Goal: Information Seeking & Learning: Check status

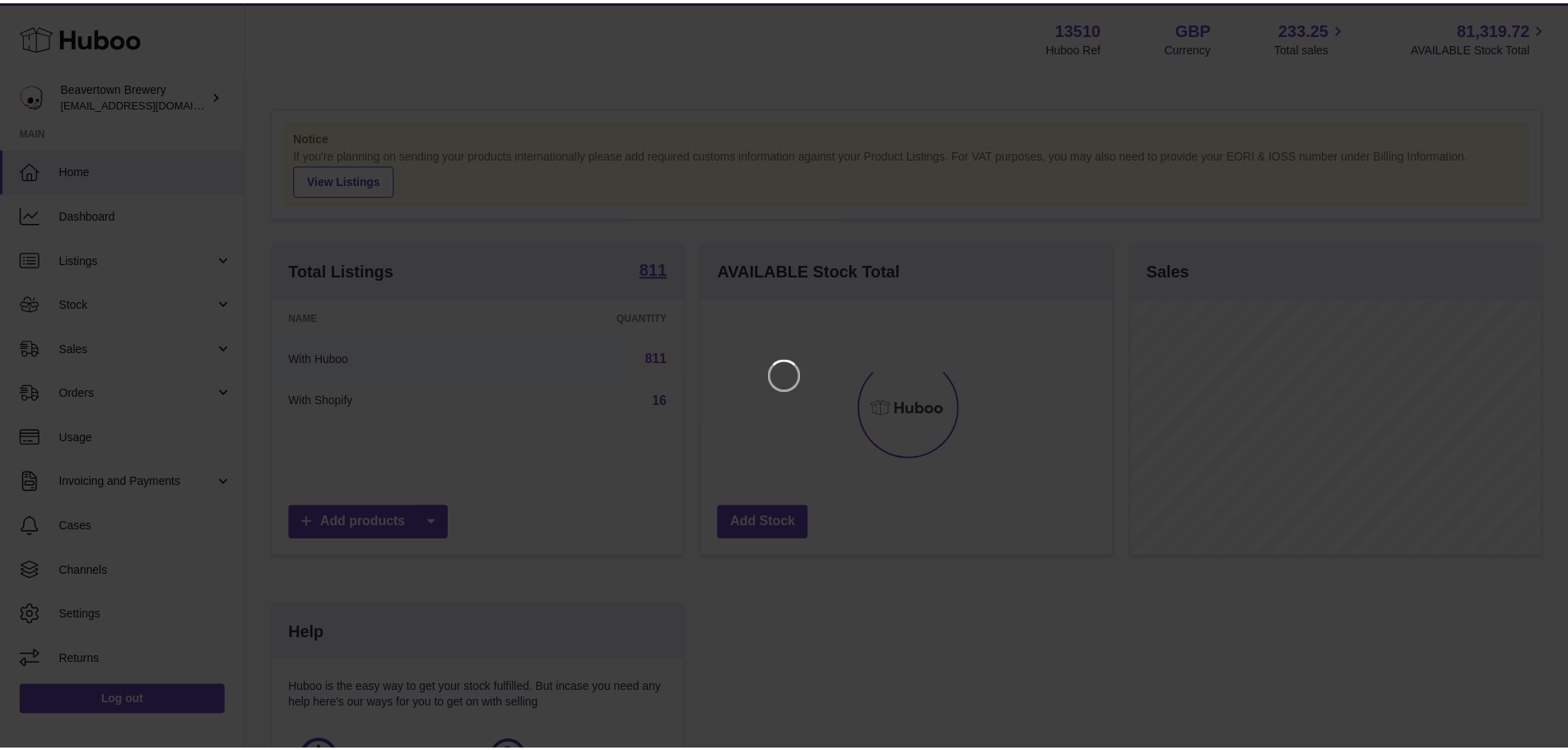
scroll to position [257, 415]
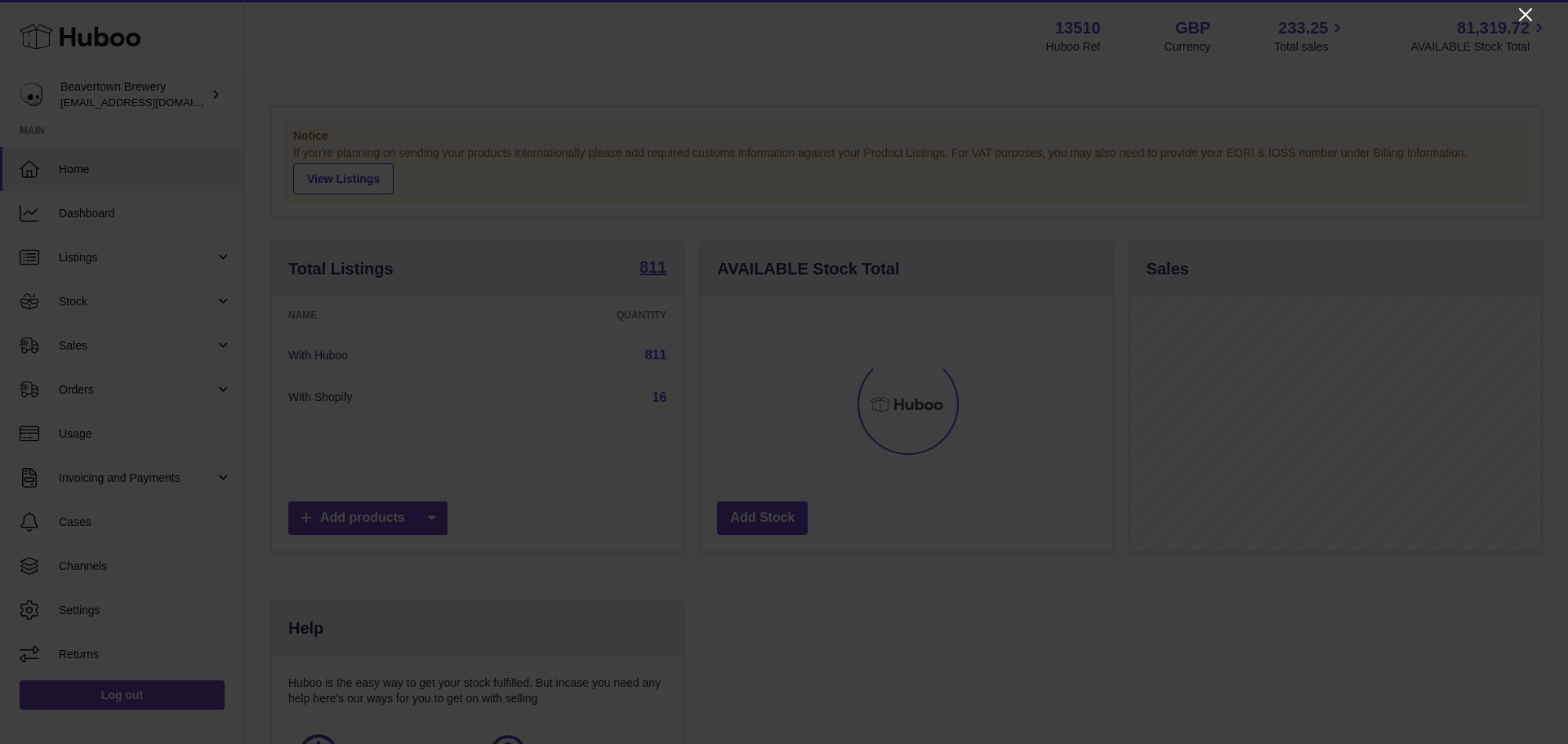
click at [1531, 16] on icon "Close" at bounding box center [1525, 14] width 19 height 19
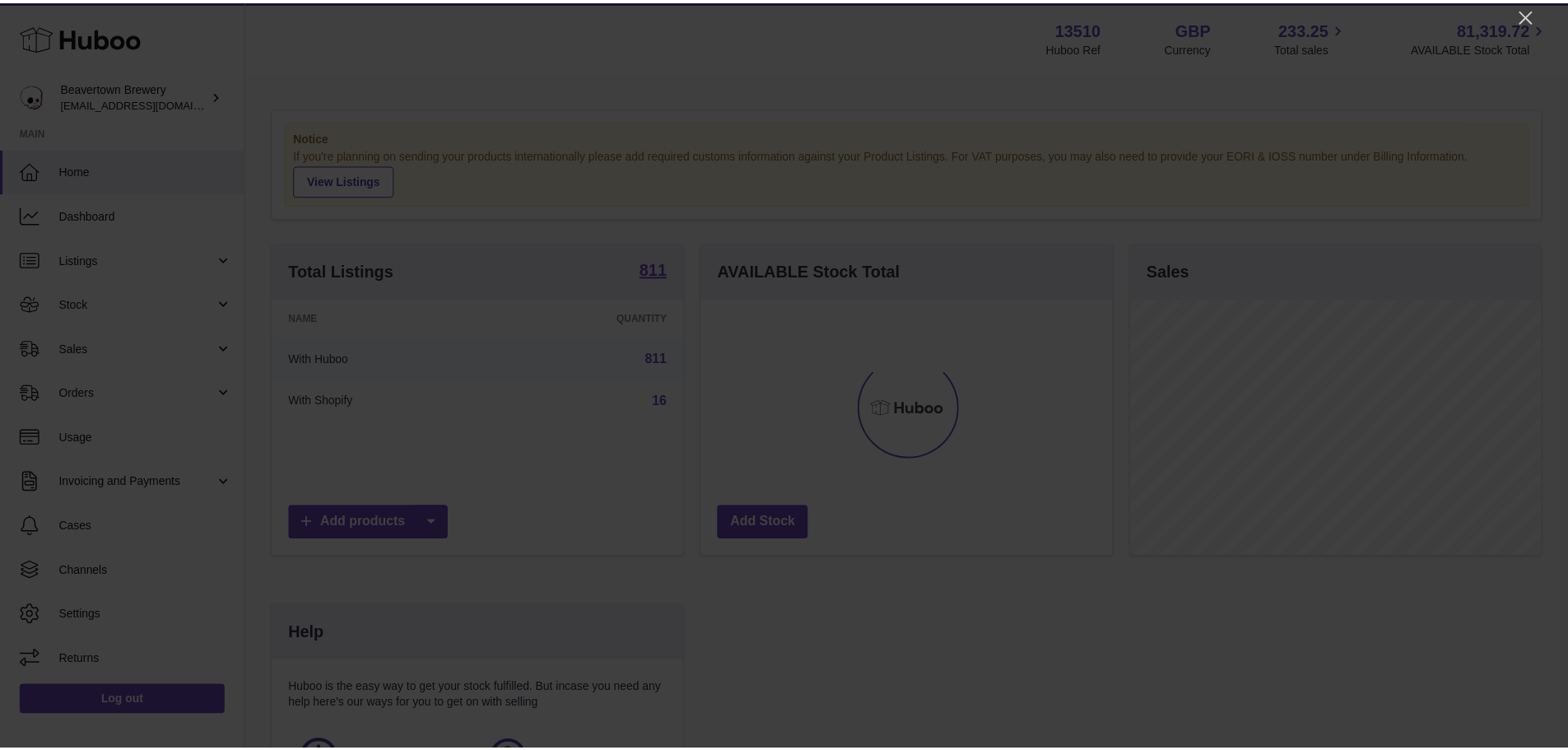
scroll to position [822608, 822842]
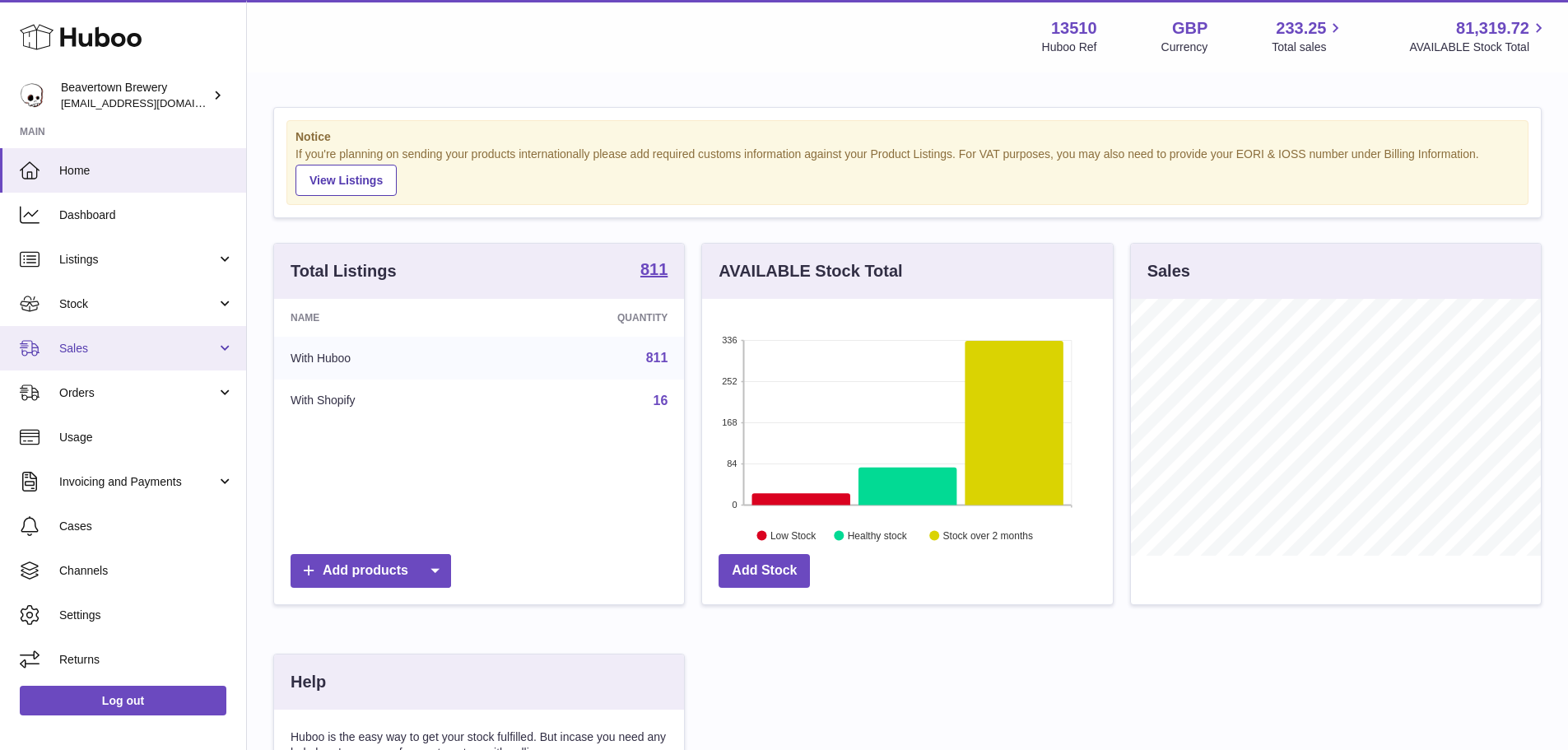
click at [99, 343] on span "Sales" at bounding box center [137, 348] width 158 height 16
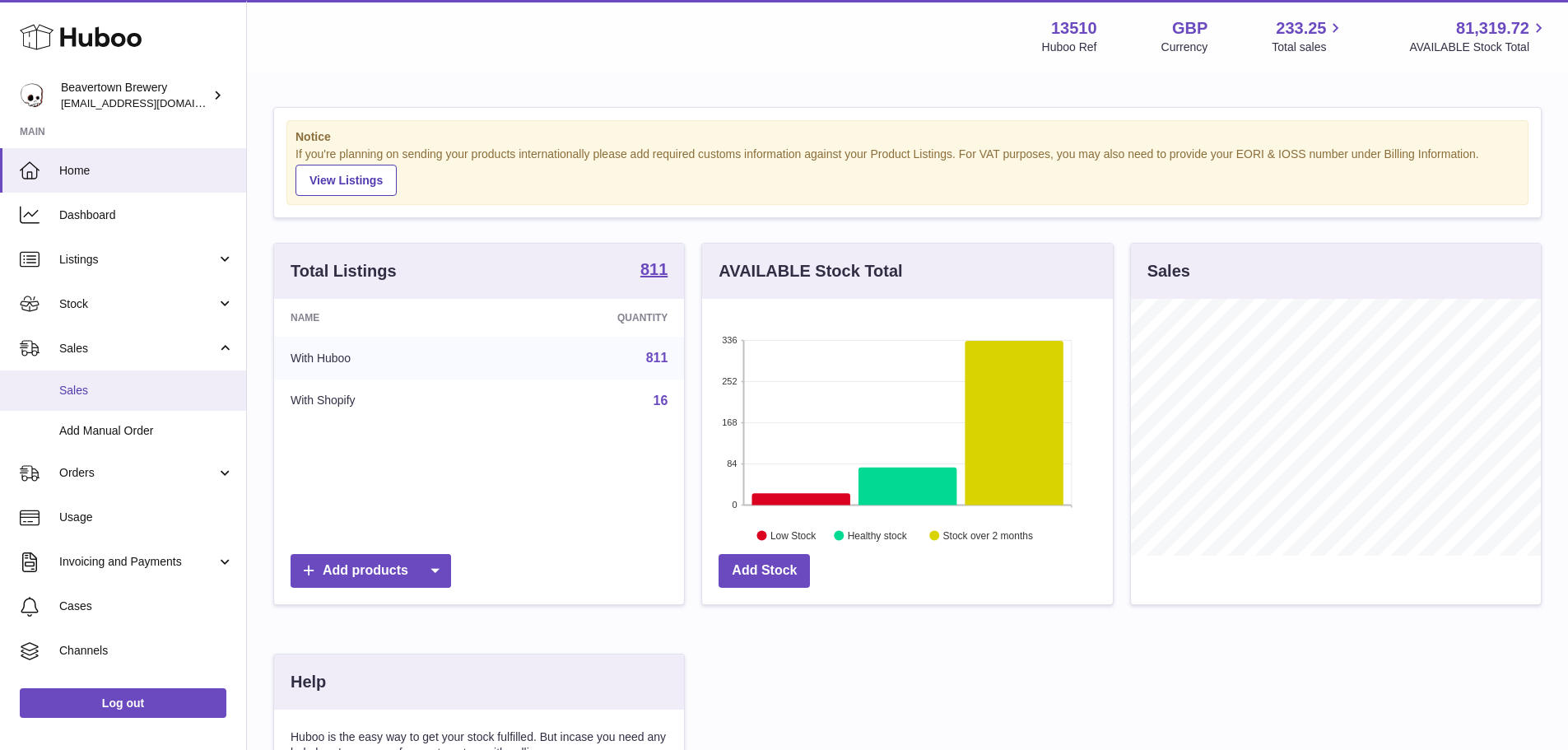
click at [102, 380] on link "Sales" at bounding box center [123, 391] width 246 height 41
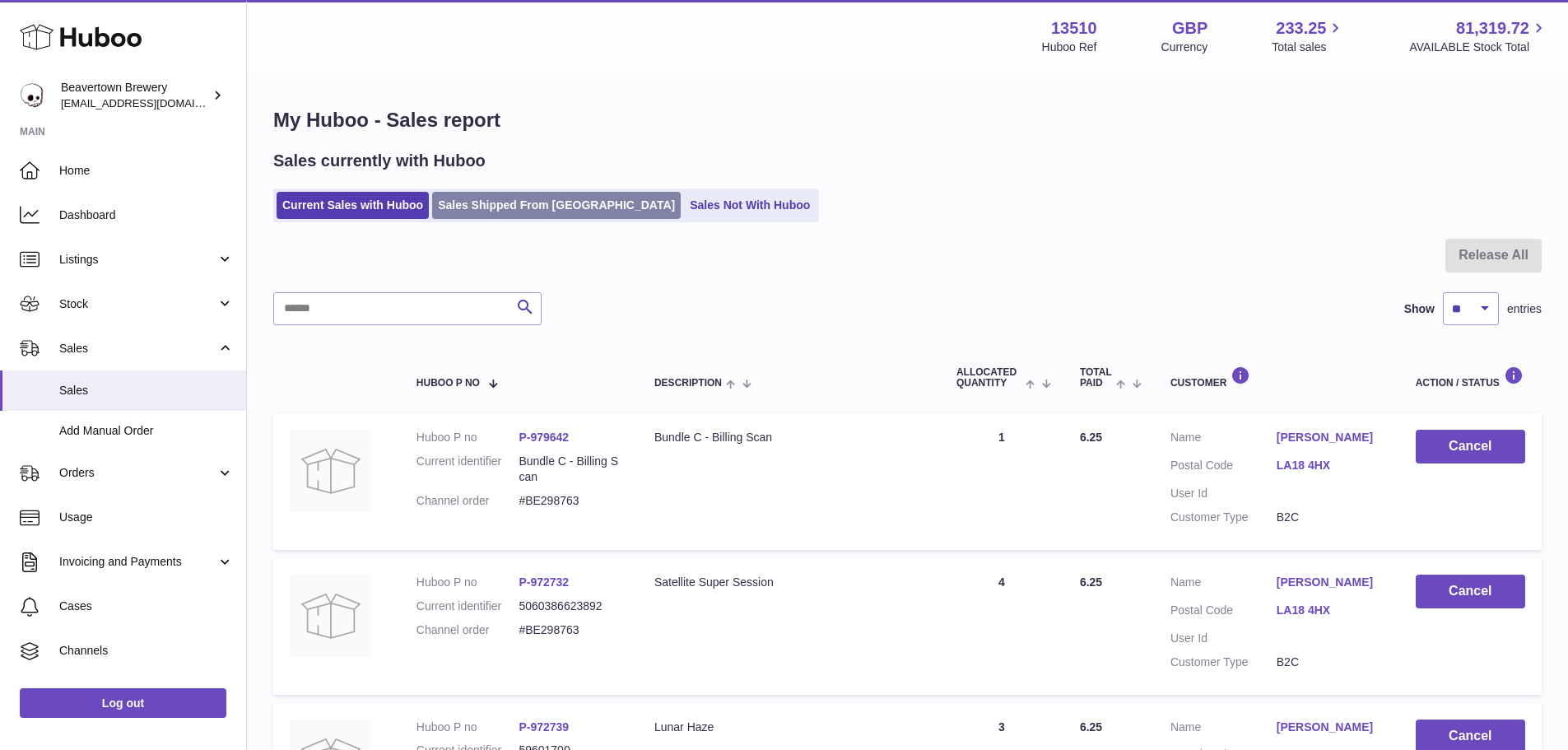
click at [512, 203] on link "Sales Shipped From [GEOGRAPHIC_DATA]" at bounding box center [557, 205] width 249 height 27
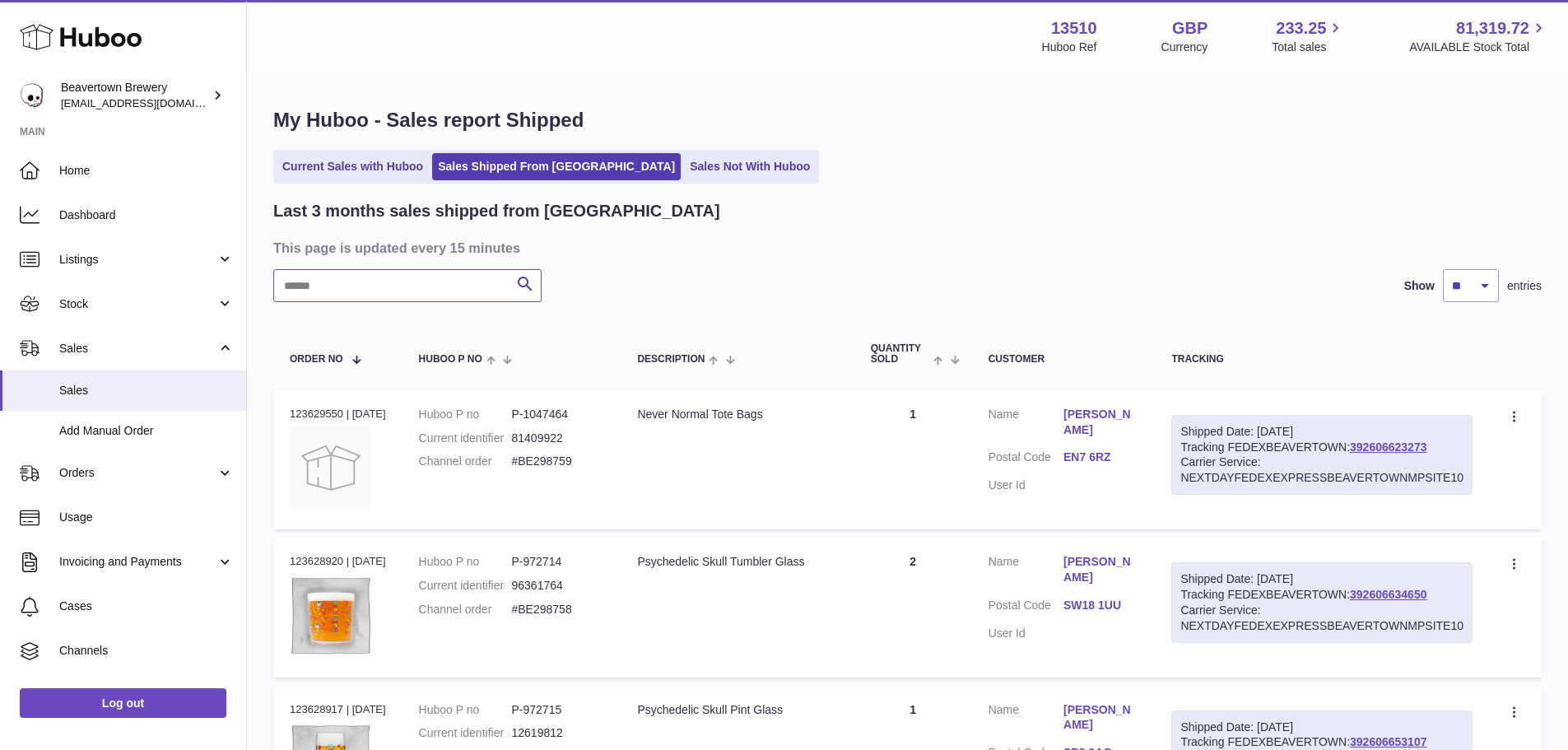
click at [460, 299] on input "text" at bounding box center [407, 286] width 268 height 33
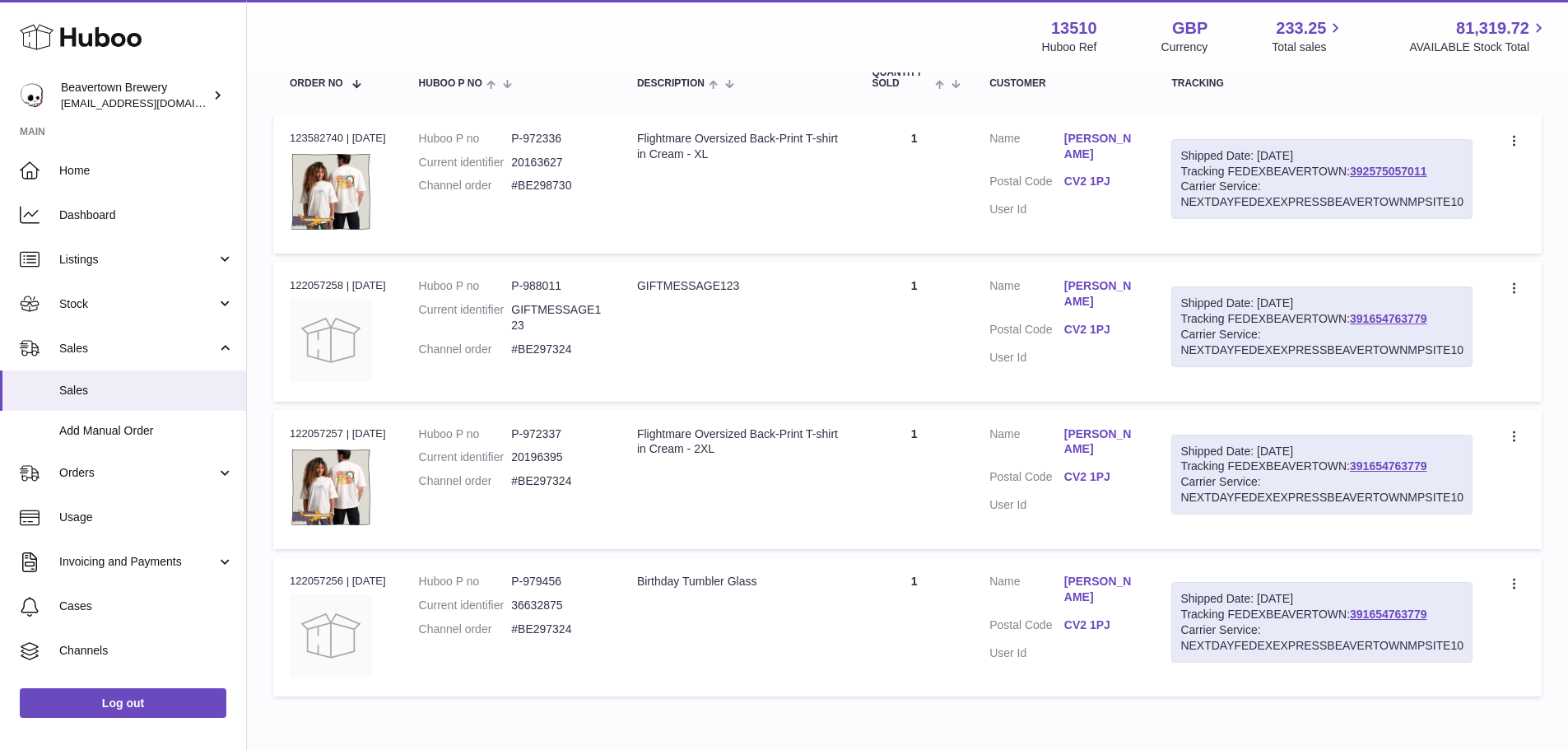
scroll to position [247, 0]
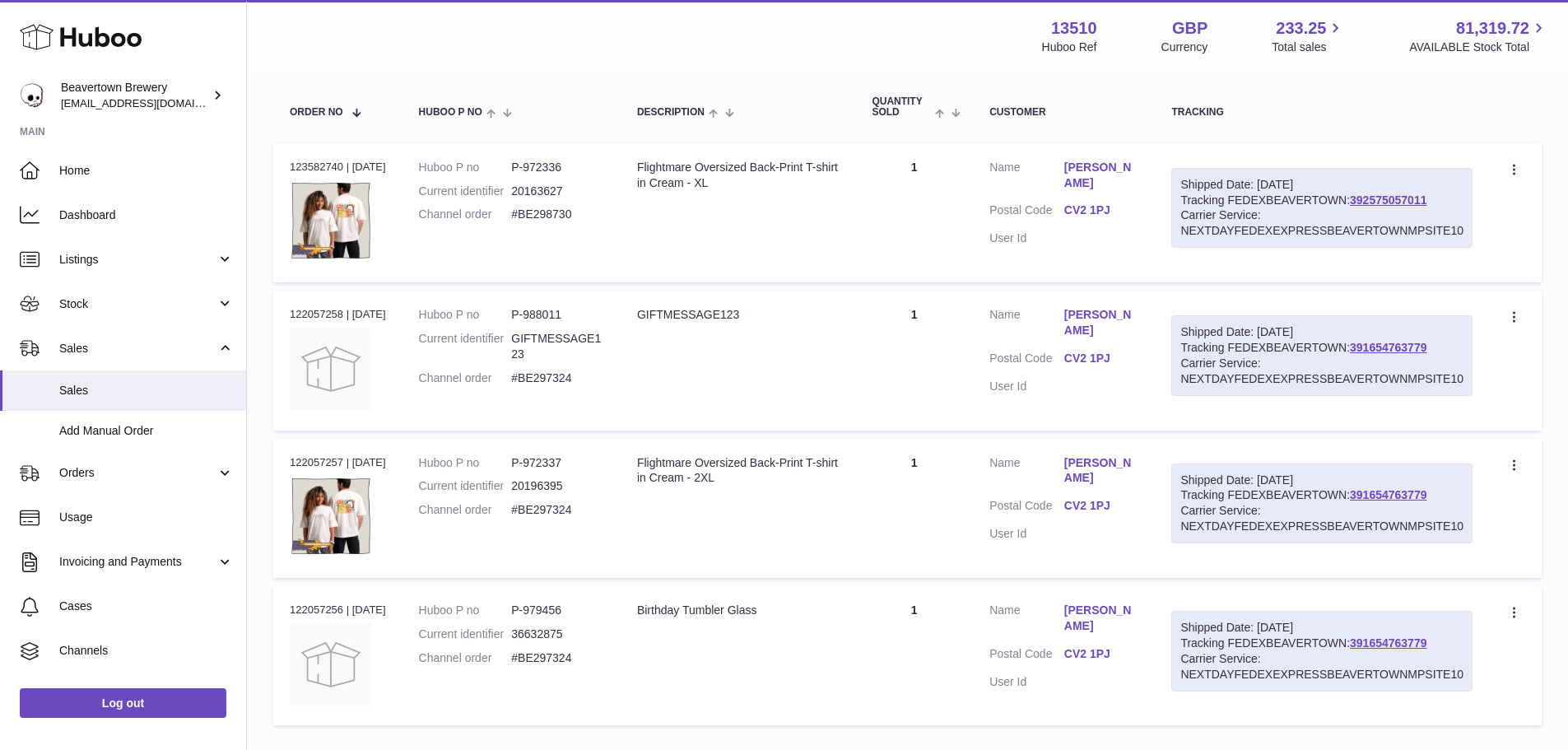
click at [320, 462] on div "Order no 122057257 | 31st Jul" at bounding box center [337, 463] width 96 height 15
copy div "122057257"
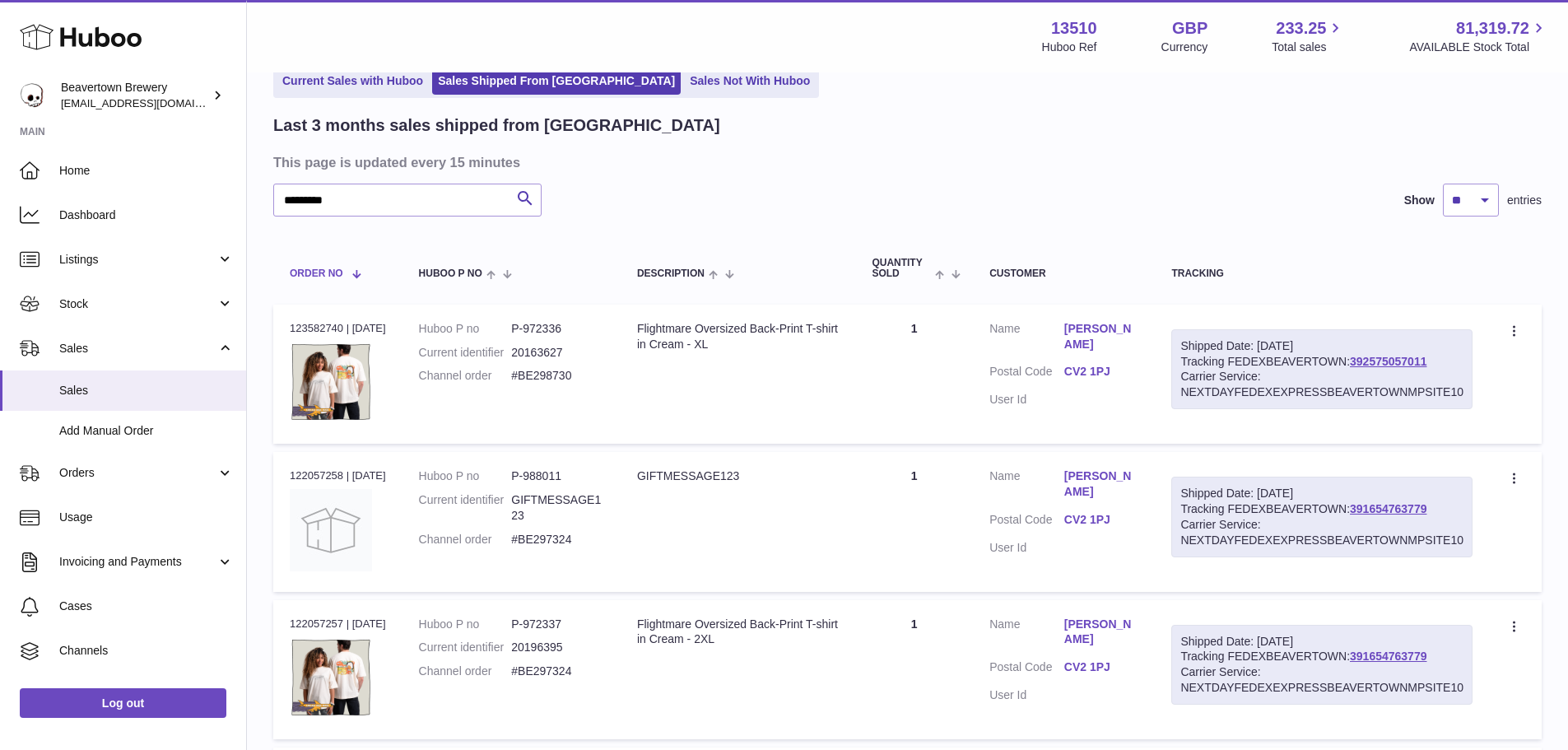
scroll to position [82, 0]
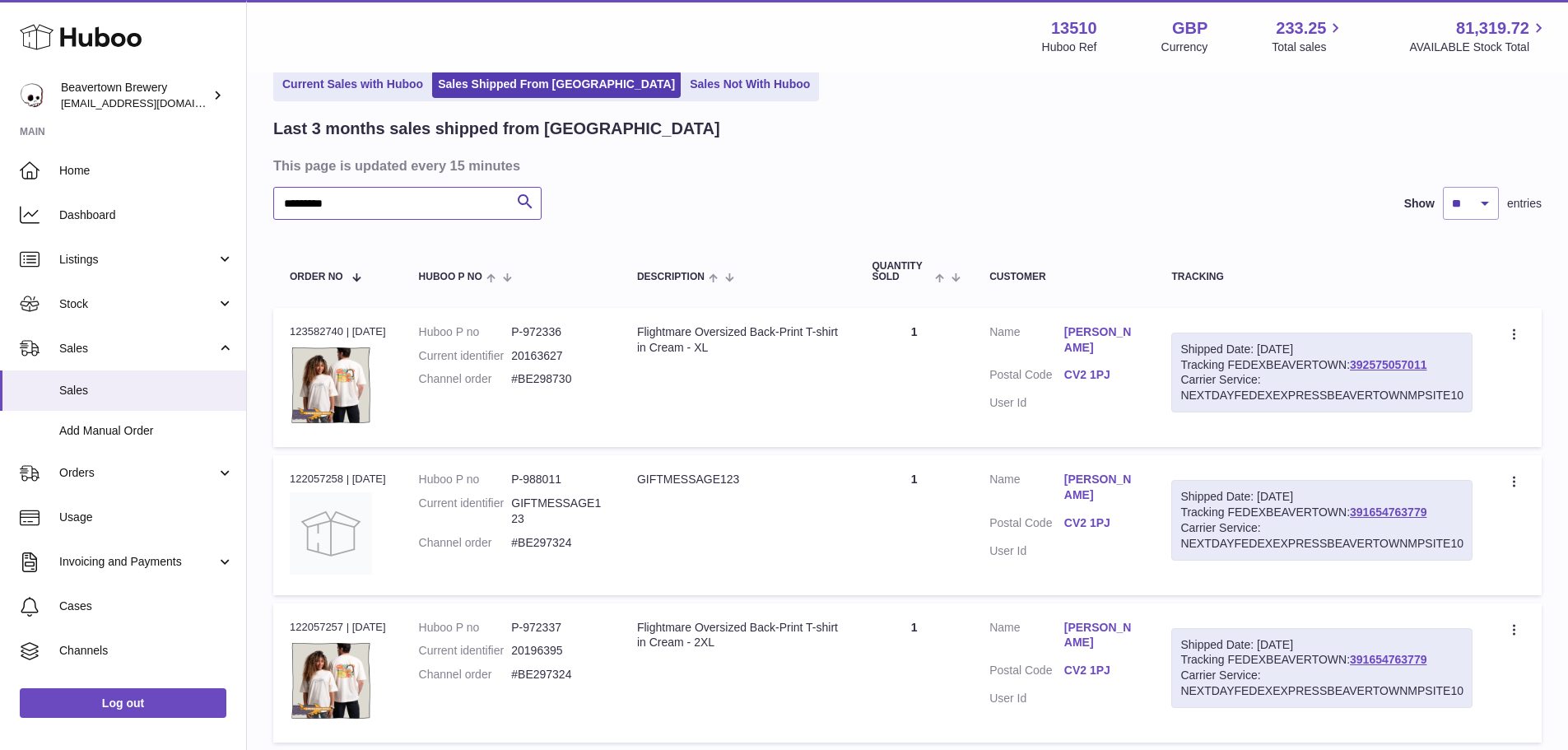
click at [366, 214] on input "*********" at bounding box center [407, 204] width 268 height 33
type input "*"
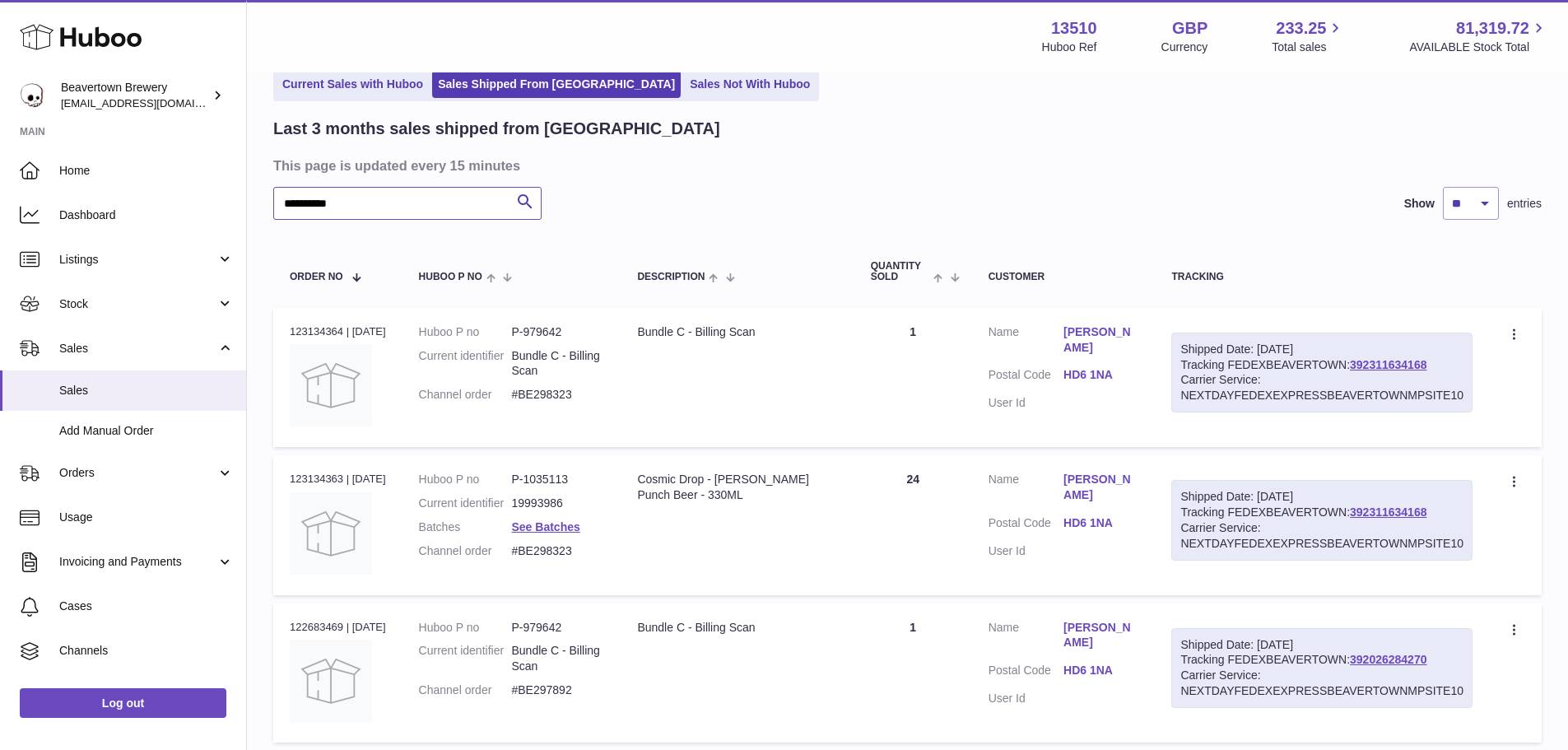
scroll to position [165, 0]
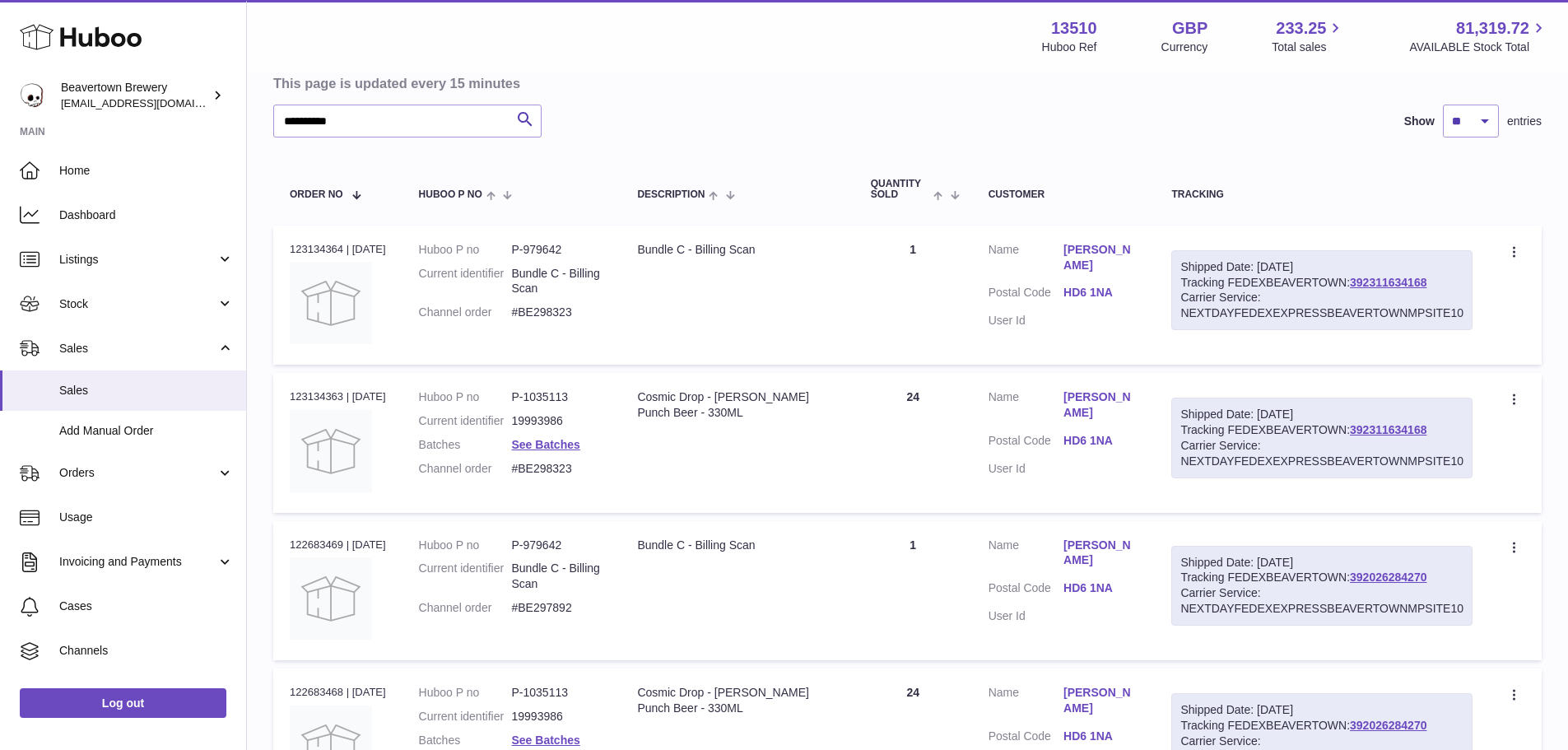
click at [303, 393] on div "Order no 123134363 | 19th Aug" at bounding box center [337, 396] width 96 height 15
copy div "123134363"
click at [363, 119] on input "**********" at bounding box center [407, 121] width 268 height 33
type input "*"
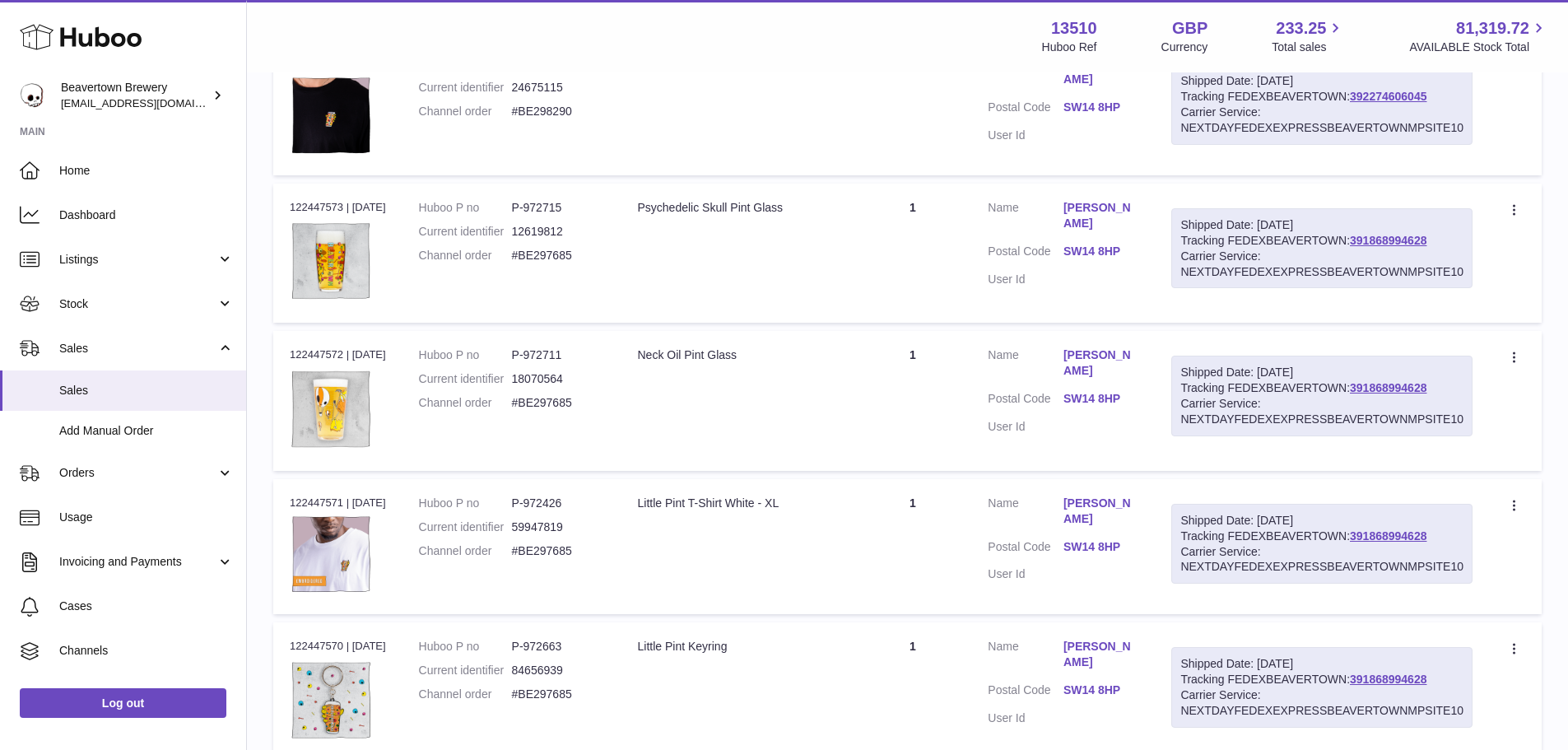
scroll to position [576, 0]
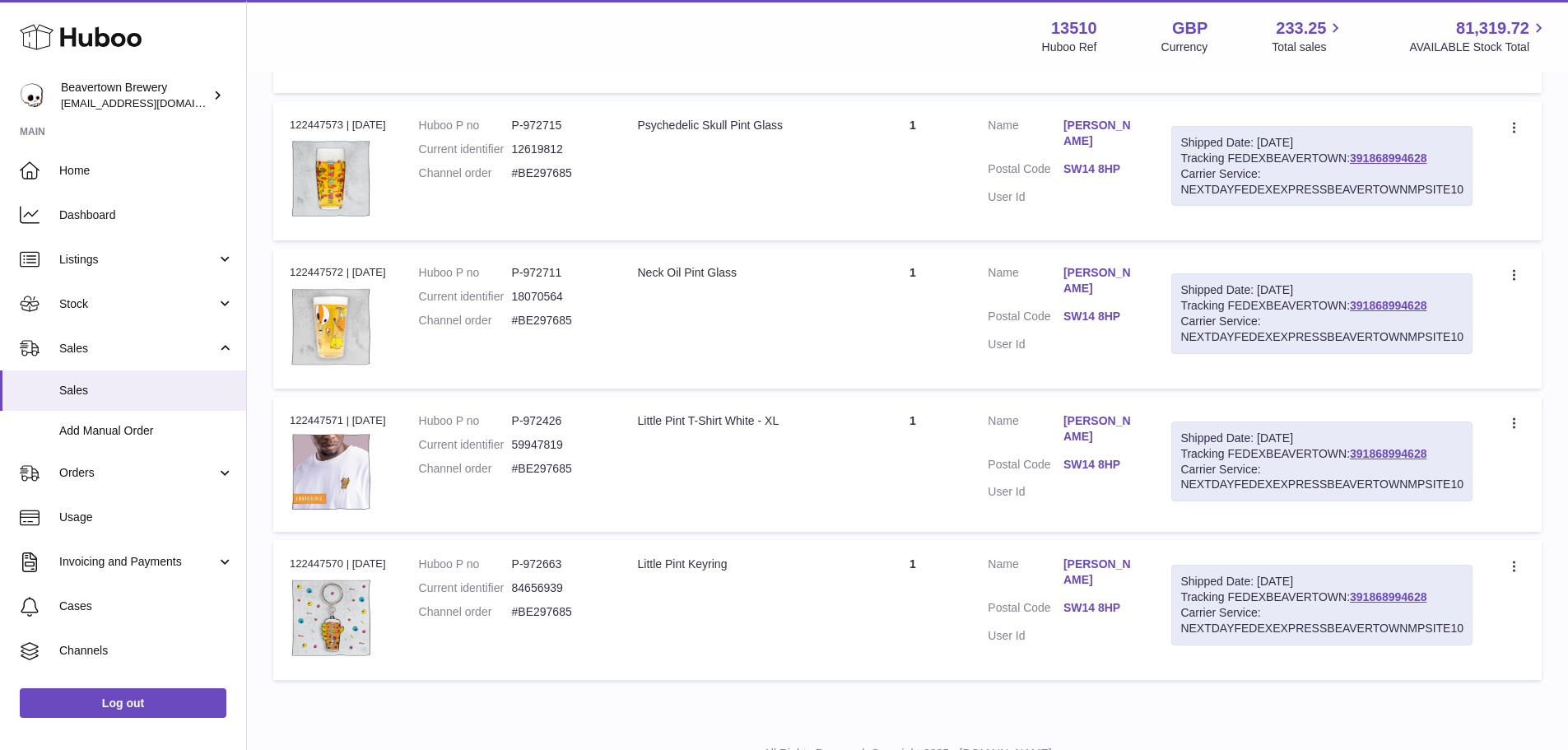
click at [304, 415] on div "Order no 122447571 | 7th Aug" at bounding box center [337, 420] width 96 height 15
copy div "122447571"
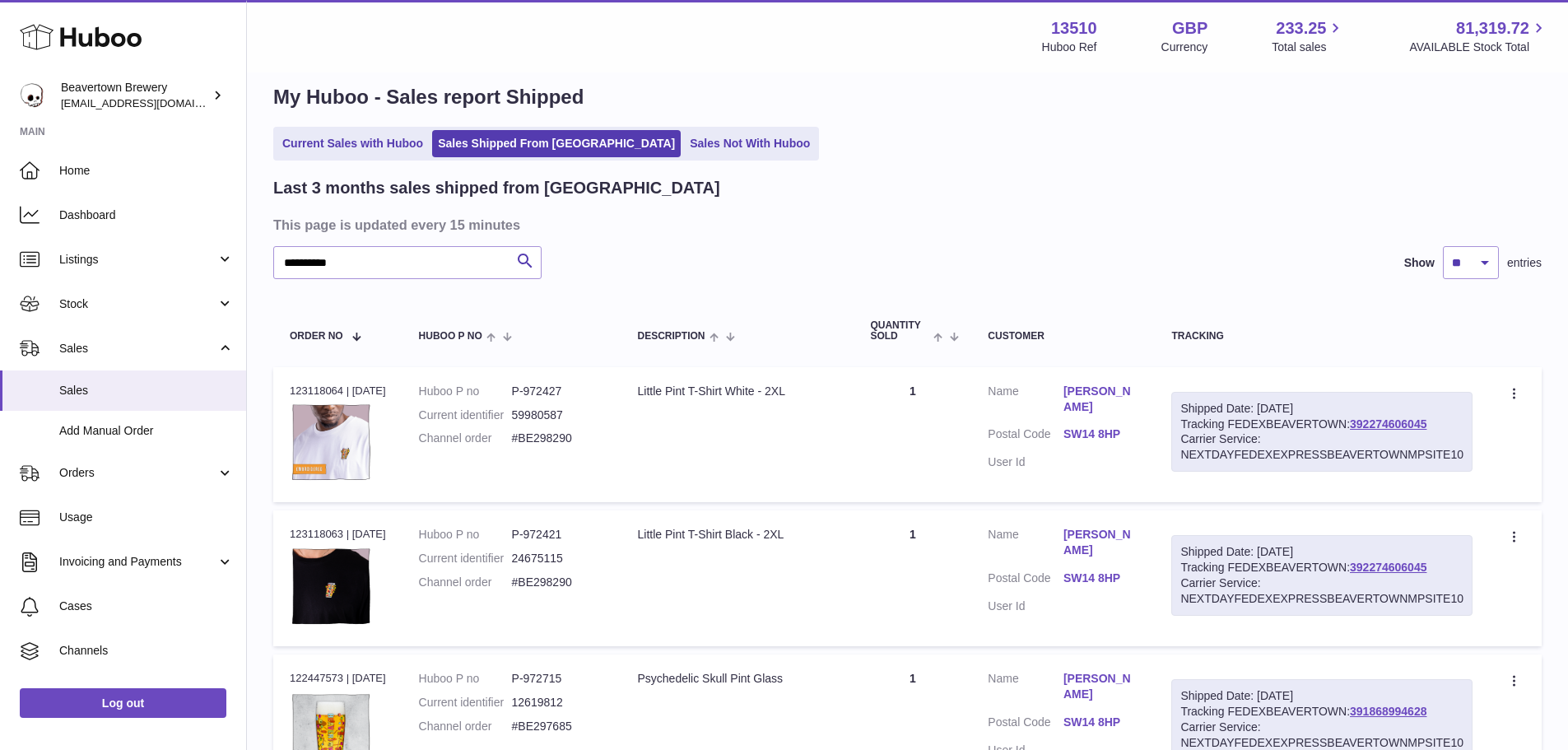
scroll to position [0, 0]
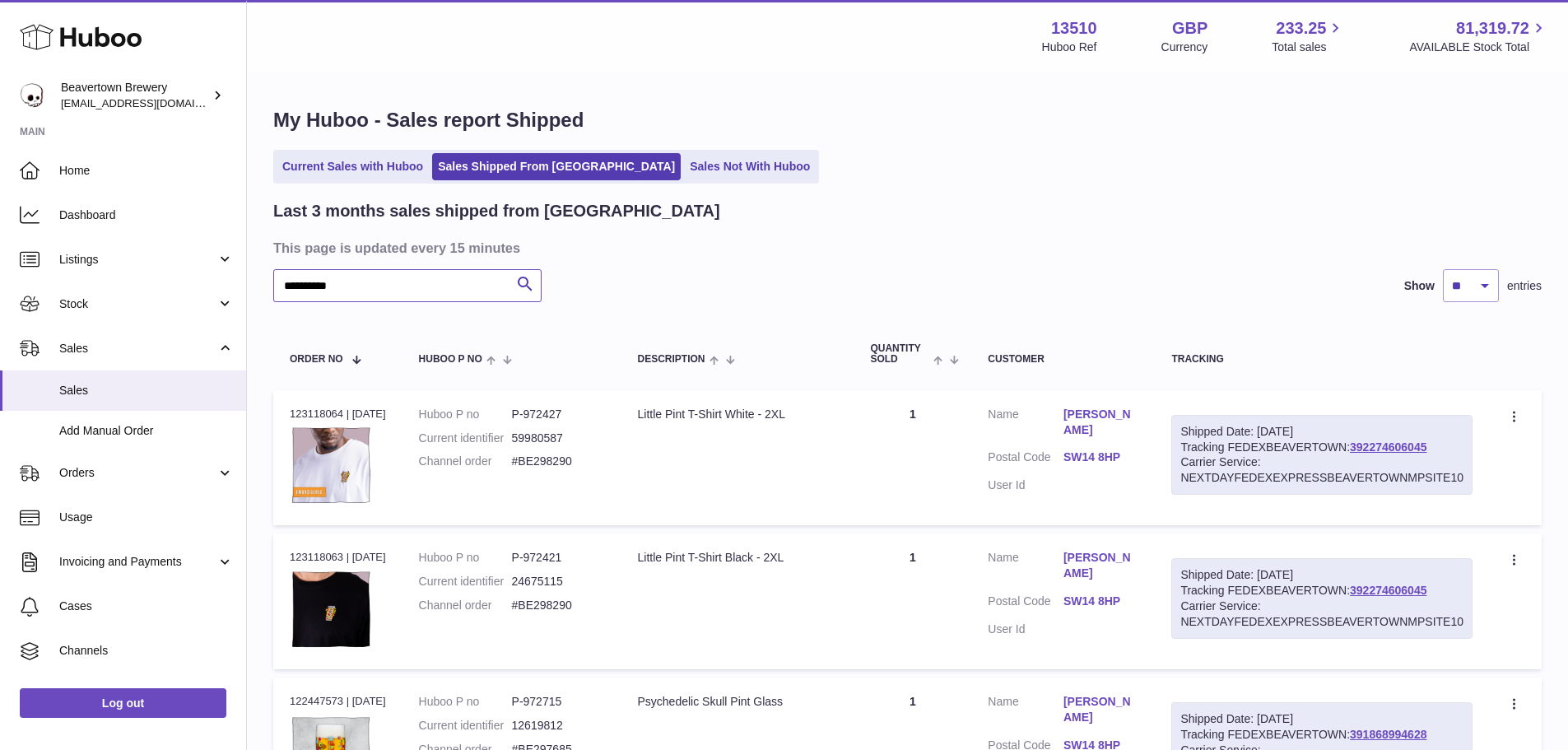
click at [368, 284] on input "**********" at bounding box center [407, 286] width 268 height 33
type input "*"
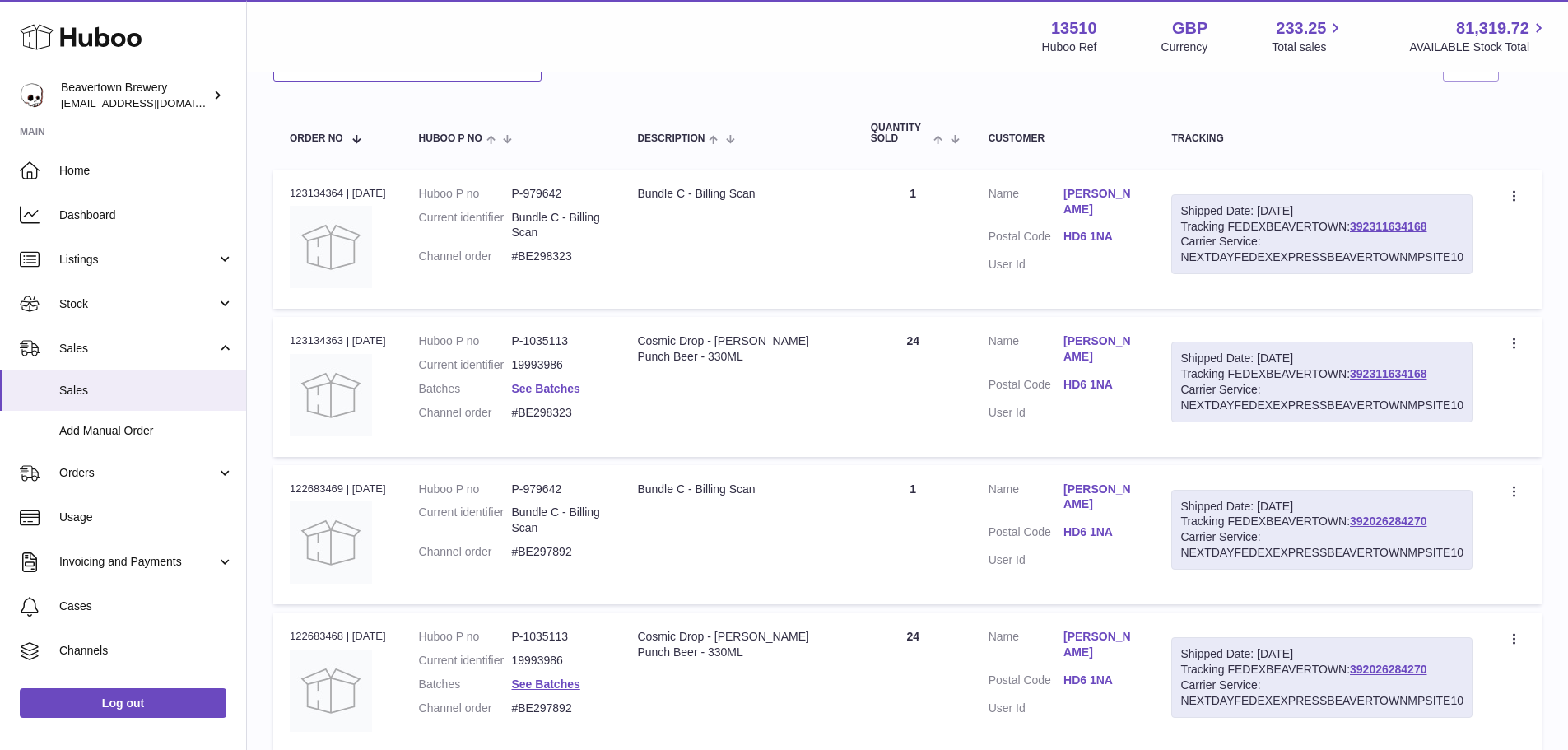
scroll to position [205, 0]
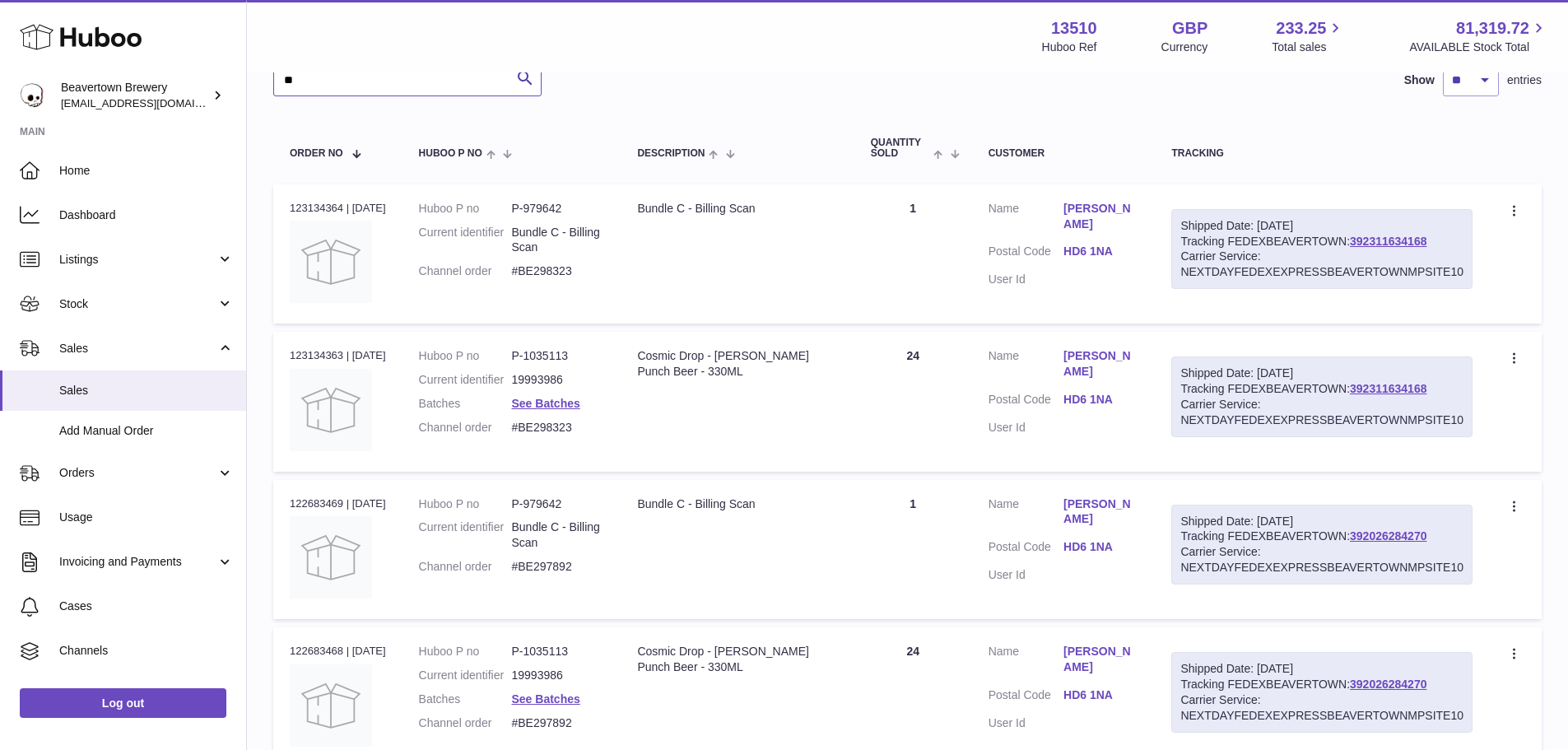
type input "*"
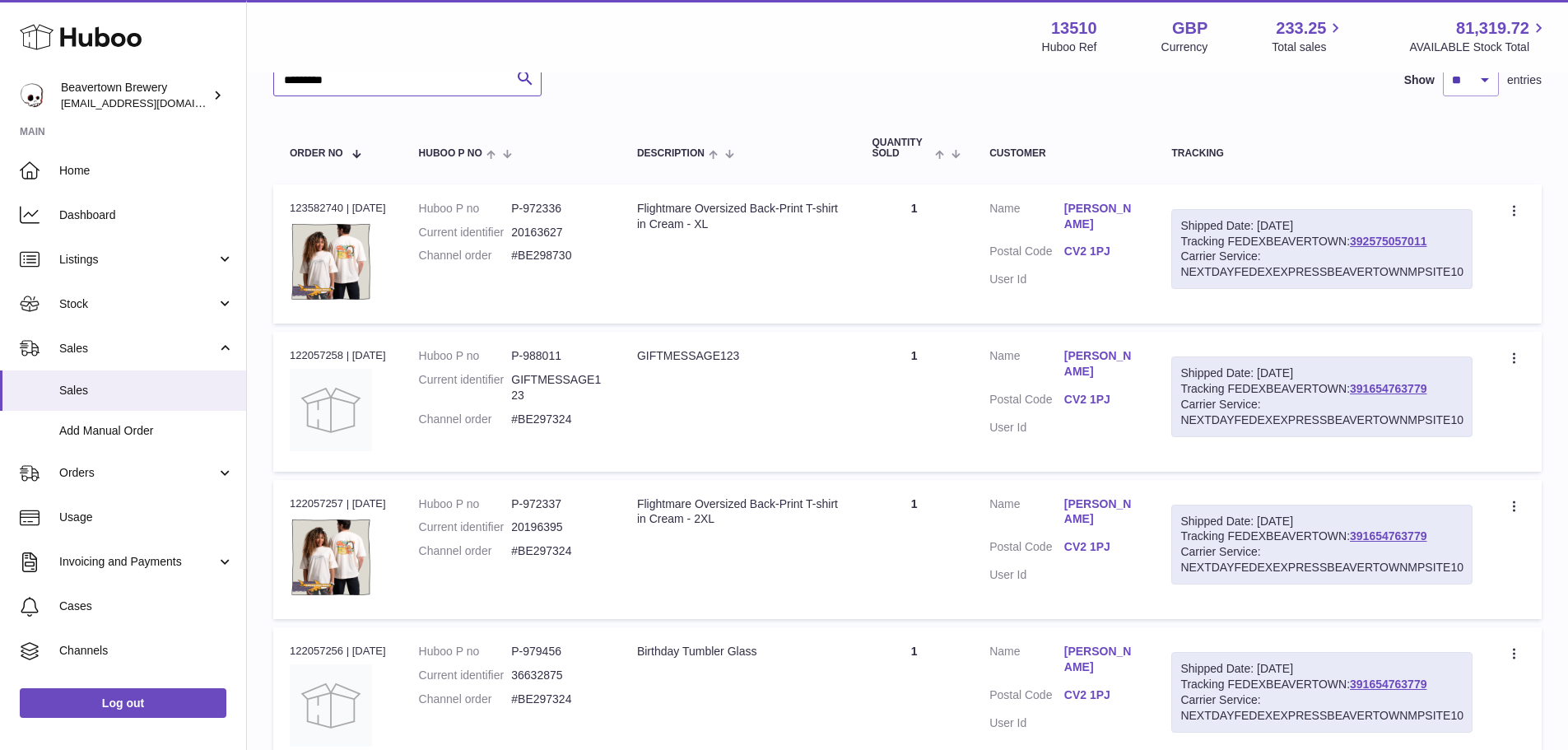
type input "*********"
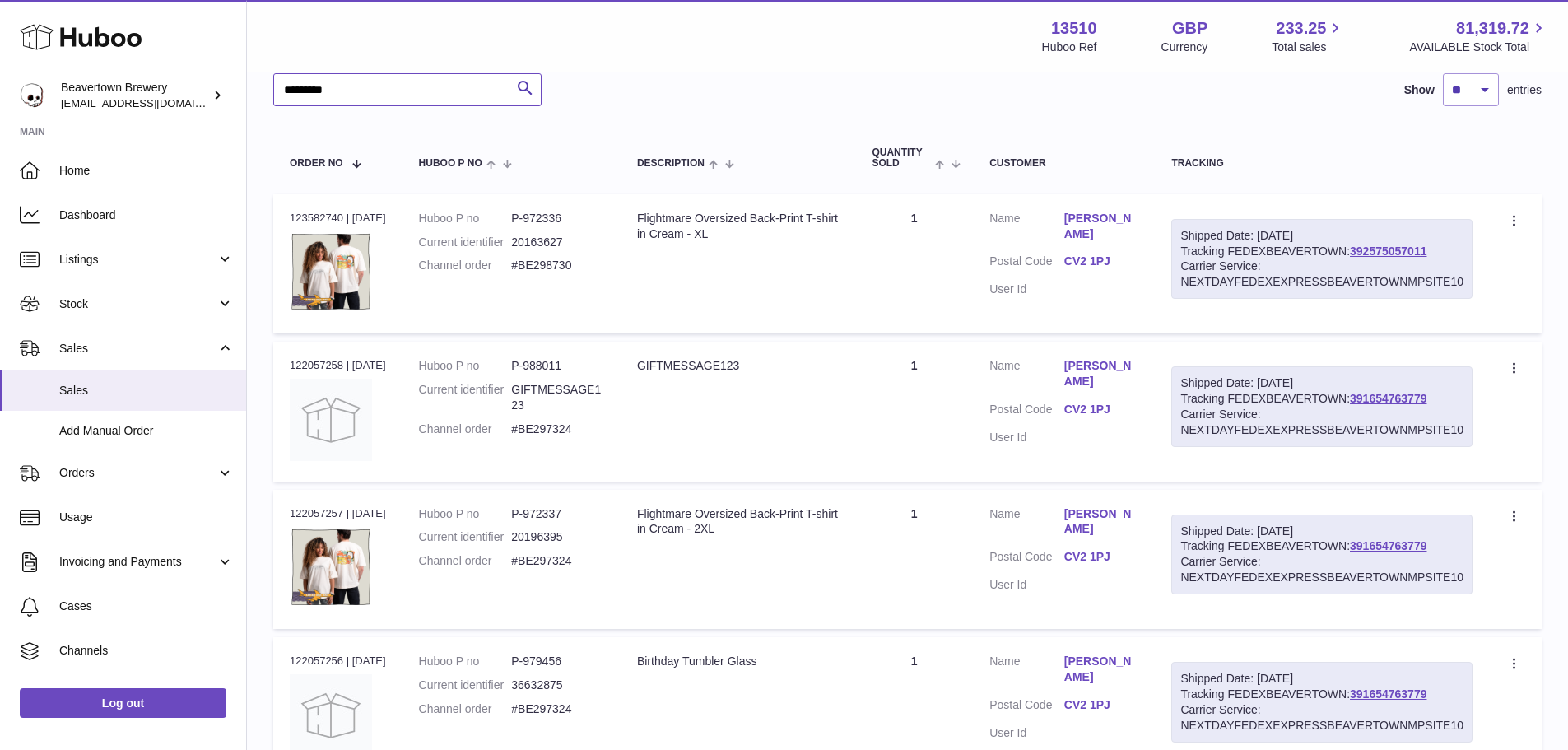
scroll to position [113, 0]
